Goal: Transaction & Acquisition: Purchase product/service

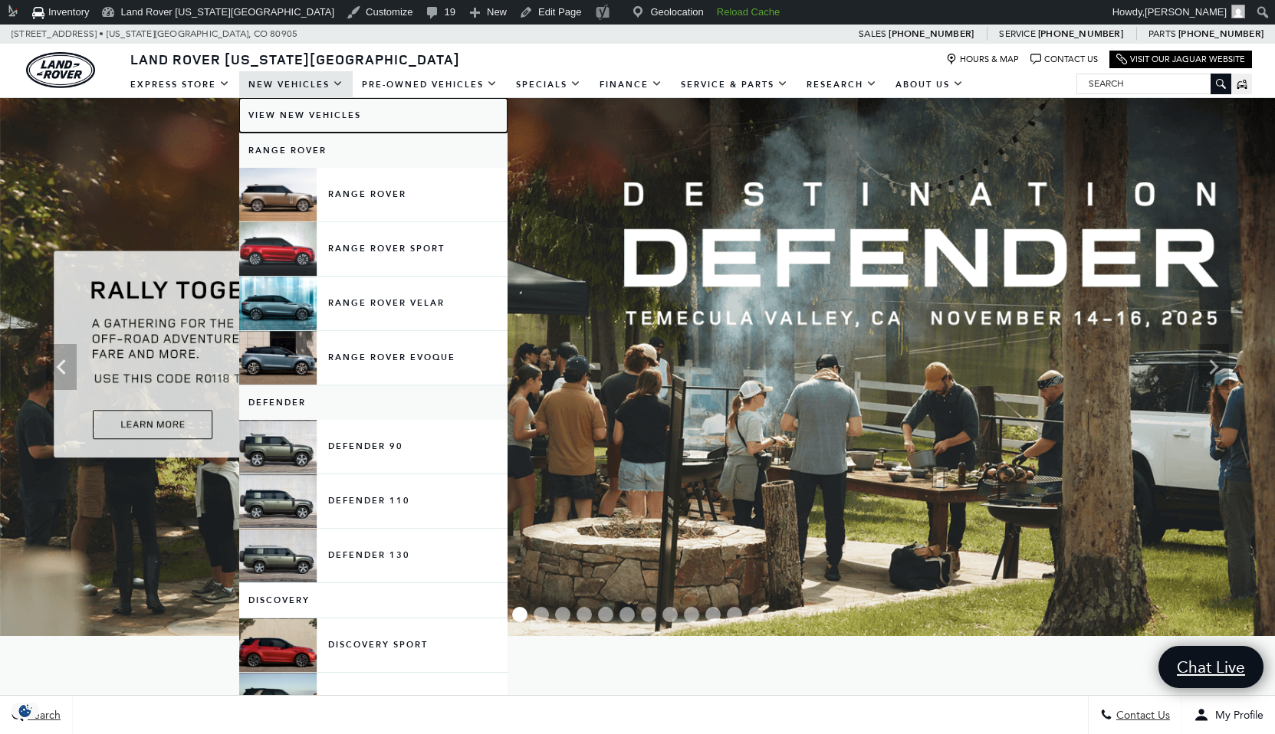
click at [311, 112] on link "View New Vehicles" at bounding box center [373, 115] width 268 height 34
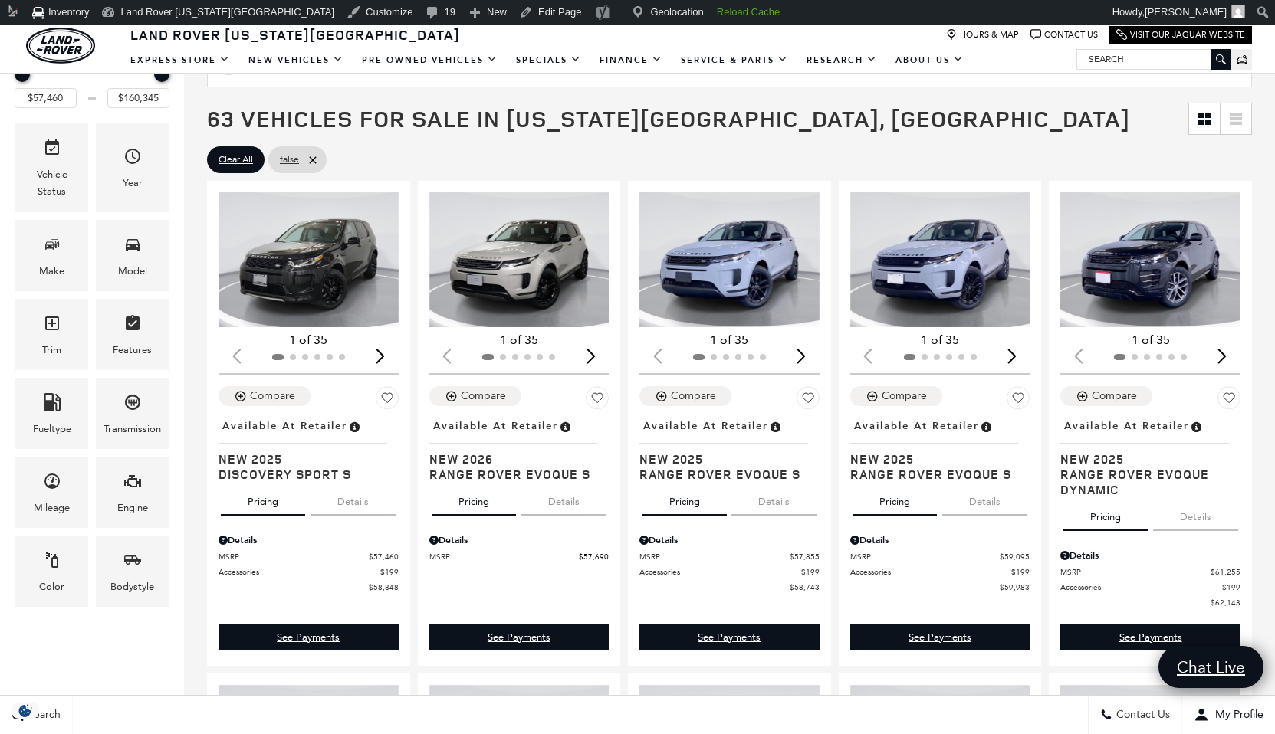
scroll to position [253, 0]
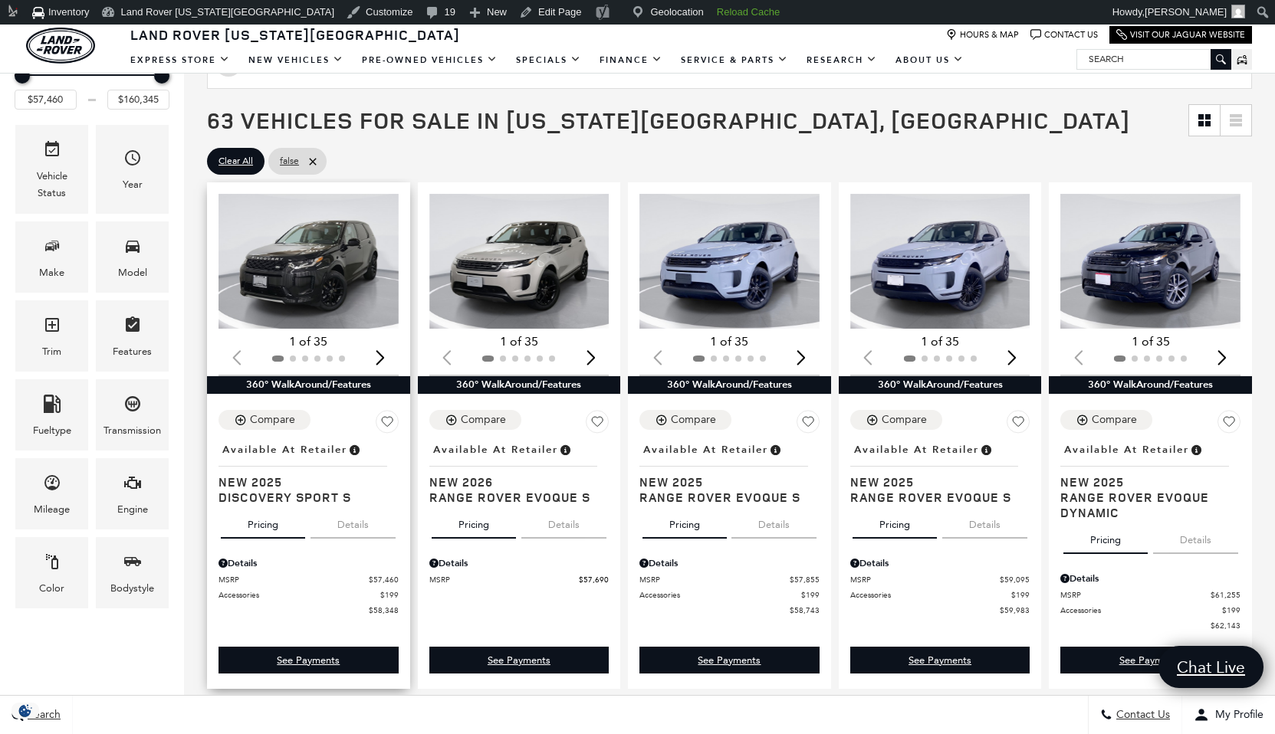
click at [327, 297] on img "1 / 2" at bounding box center [308, 261] width 180 height 135
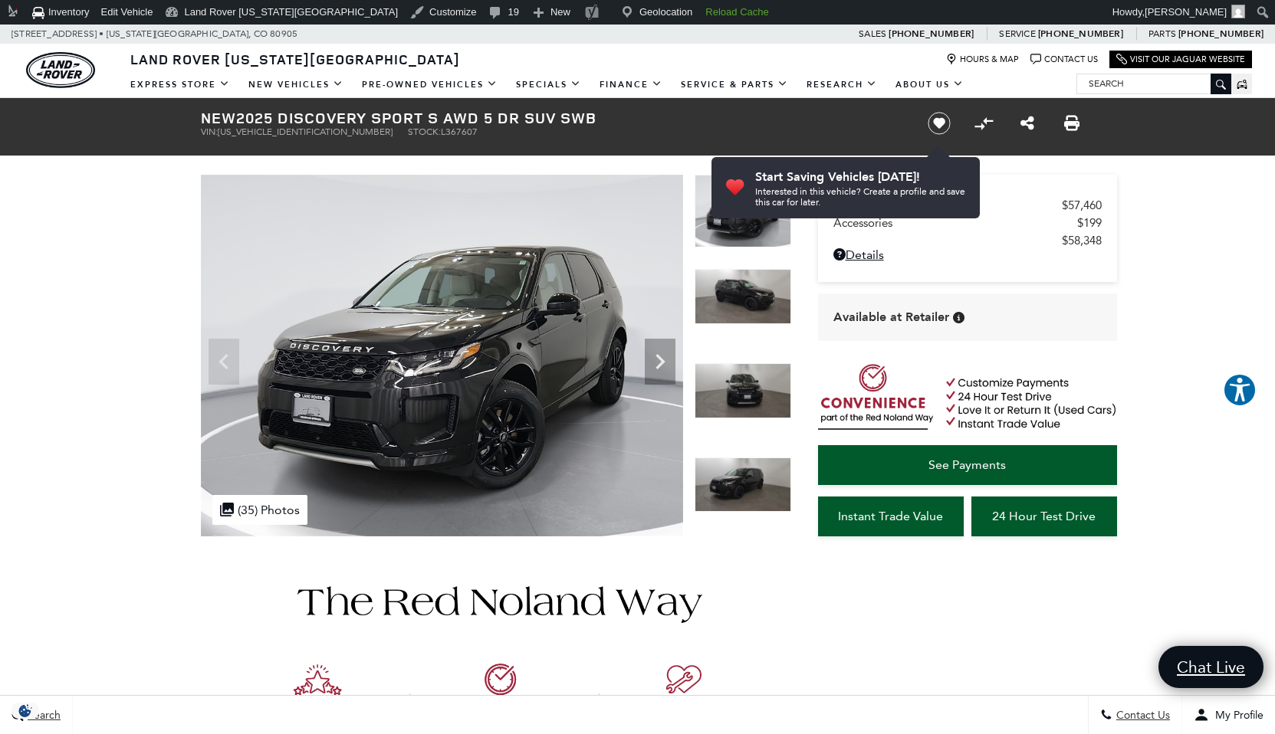
click at [866, 127] on ul "VIN: [US_VEHICLE_IDENTIFICATION_NUMBER] Stock: L367607" at bounding box center [551, 131] width 701 height 11
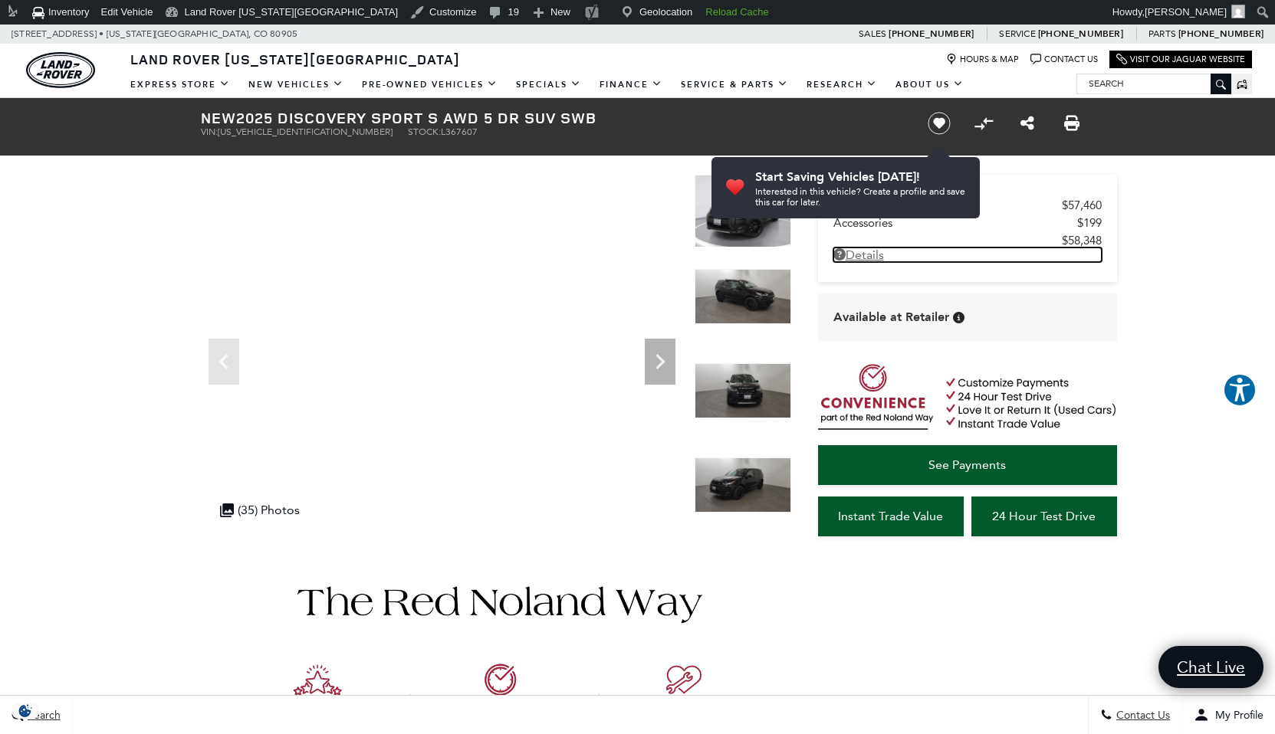
click at [978, 251] on link "Details - about pricing for: New 2025 Discovery Sport S AWD 5 dr SUV SWB" at bounding box center [967, 255] width 268 height 15
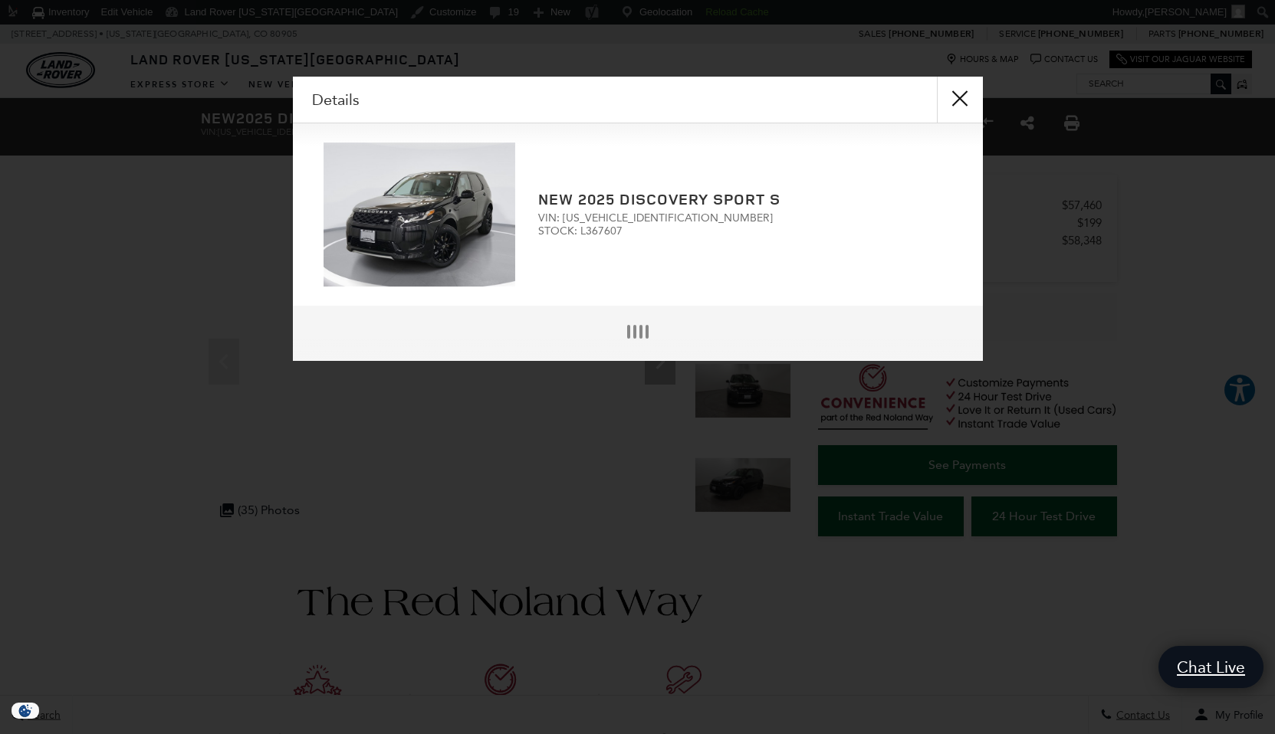
scroll to position [4, 0]
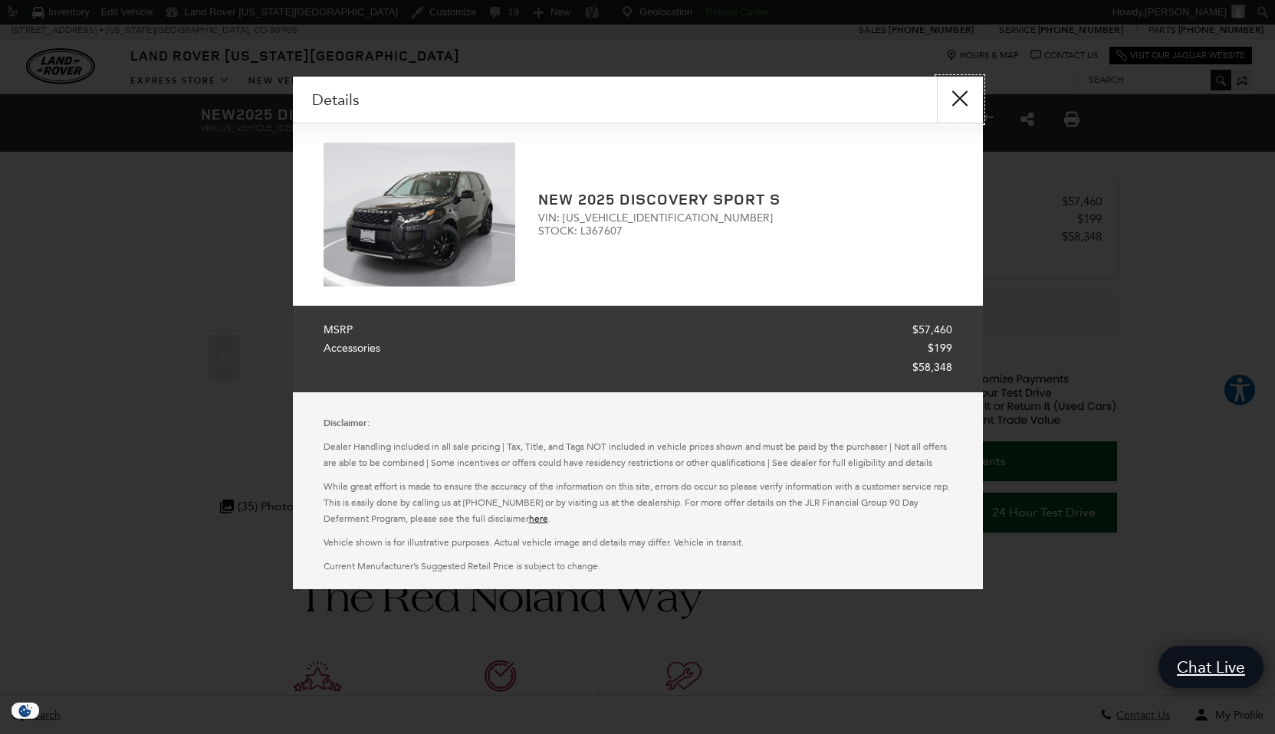
click at [963, 81] on button "close" at bounding box center [960, 100] width 46 height 46
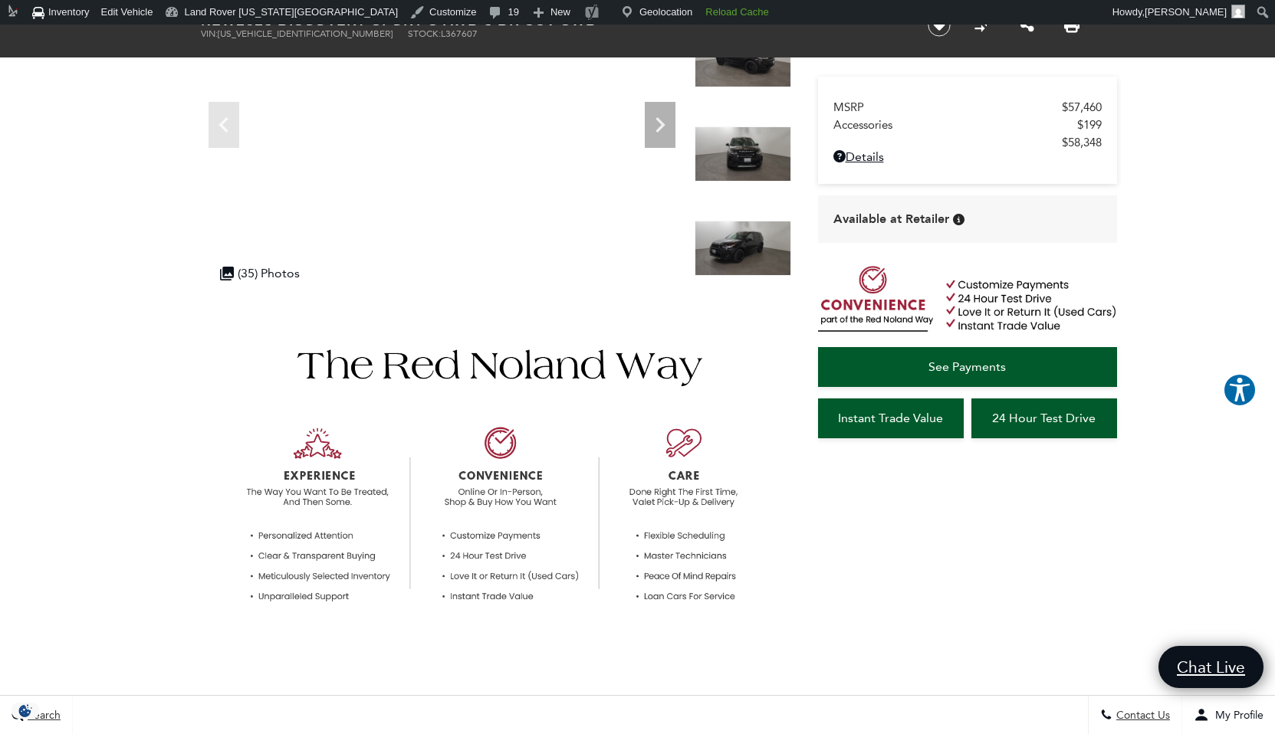
scroll to position [0, 0]
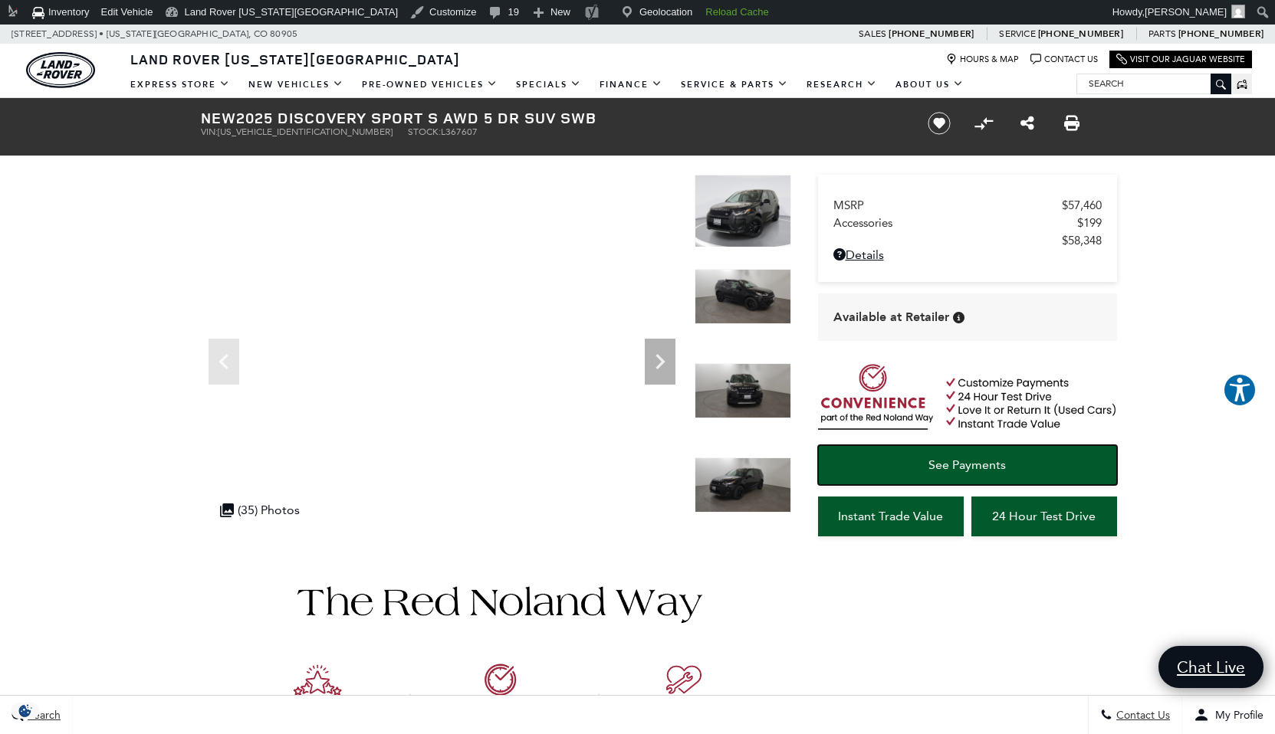
click at [947, 466] on span "See Payments" at bounding box center [966, 465] width 77 height 15
click at [1154, 56] on link "Link Icon Visit Our Jaguar Website" at bounding box center [1180, 59] width 129 height 11
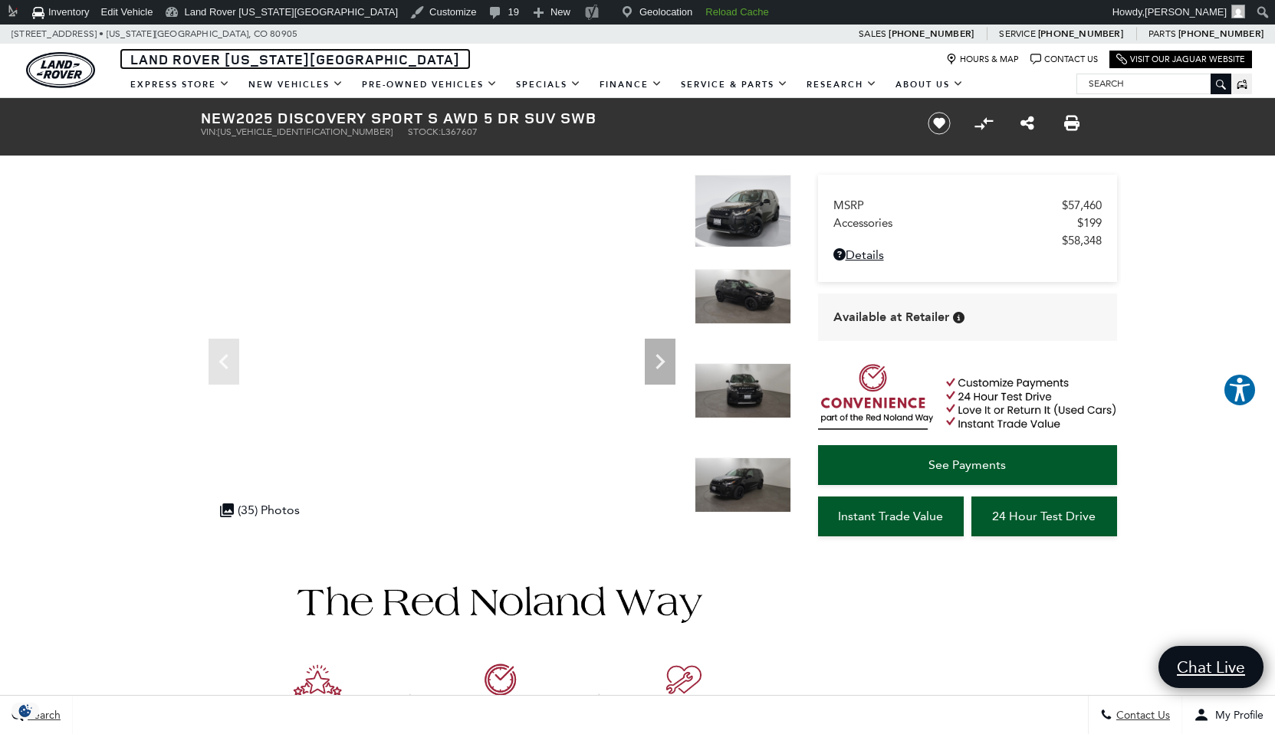
click at [238, 61] on span "Land Rover [US_STATE][GEOGRAPHIC_DATA]" at bounding box center [295, 59] width 330 height 18
